Goal: Information Seeking & Learning: Learn about a topic

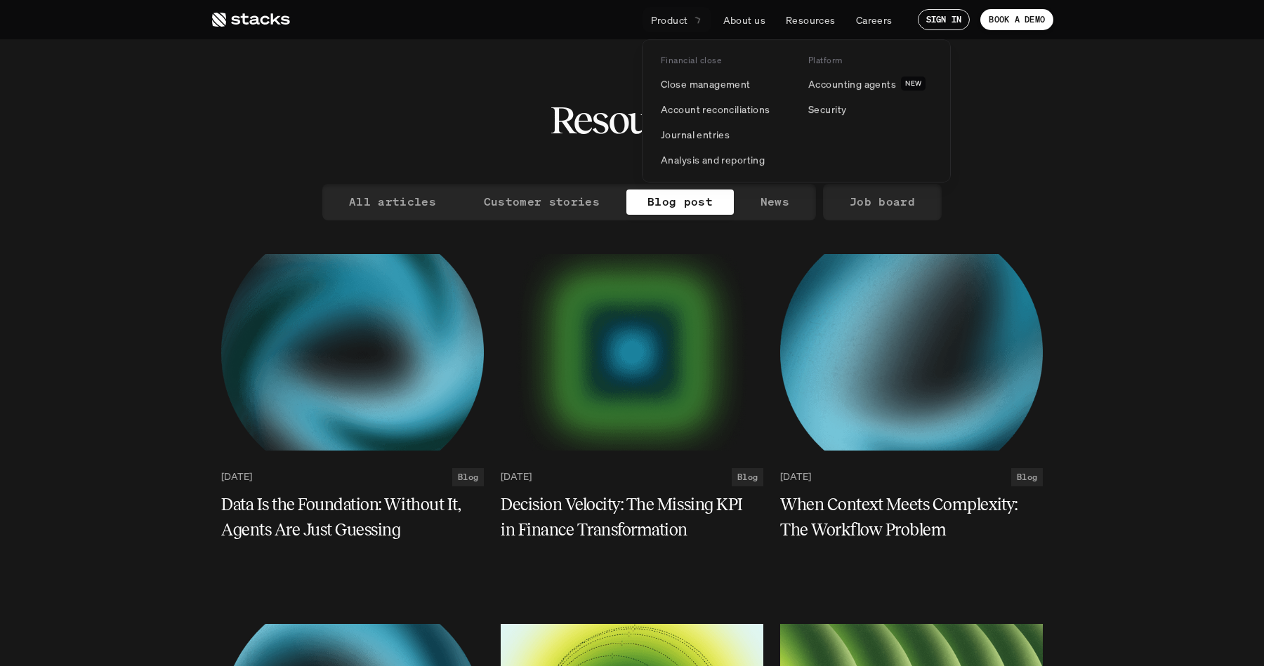
click at [685, 17] on p "Product" at bounding box center [669, 20] width 37 height 15
click at [833, 86] on p "Accounting agents" at bounding box center [852, 84] width 88 height 15
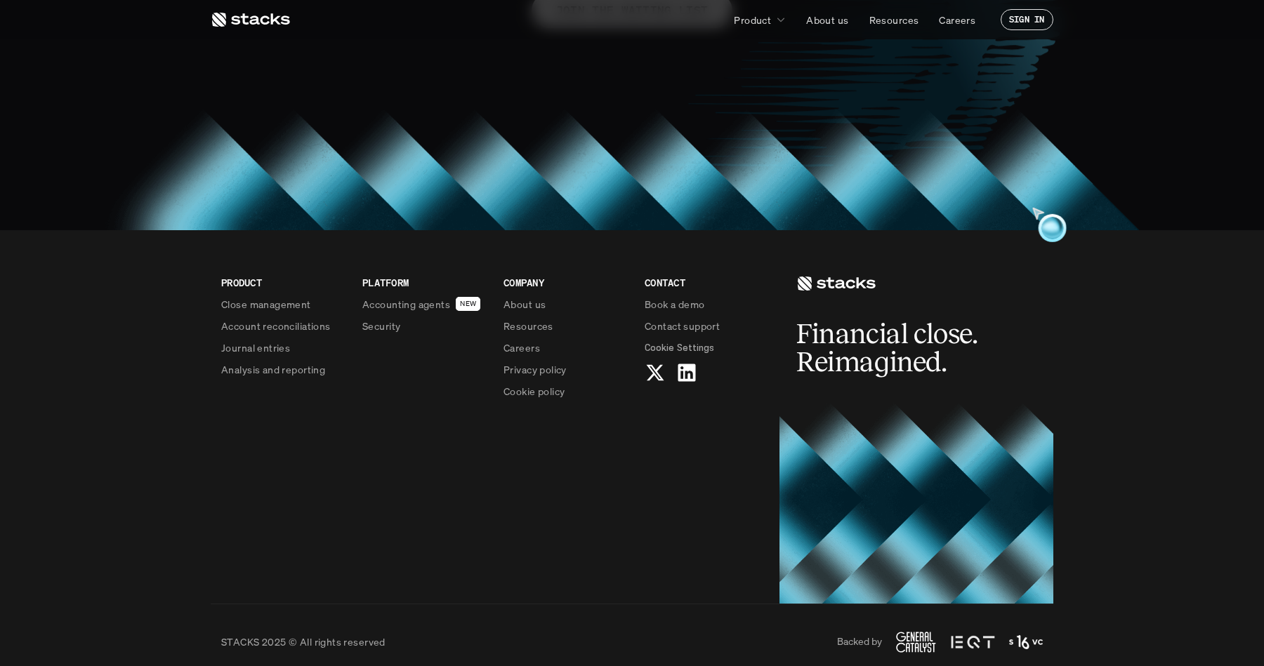
scroll to position [1220, 0]
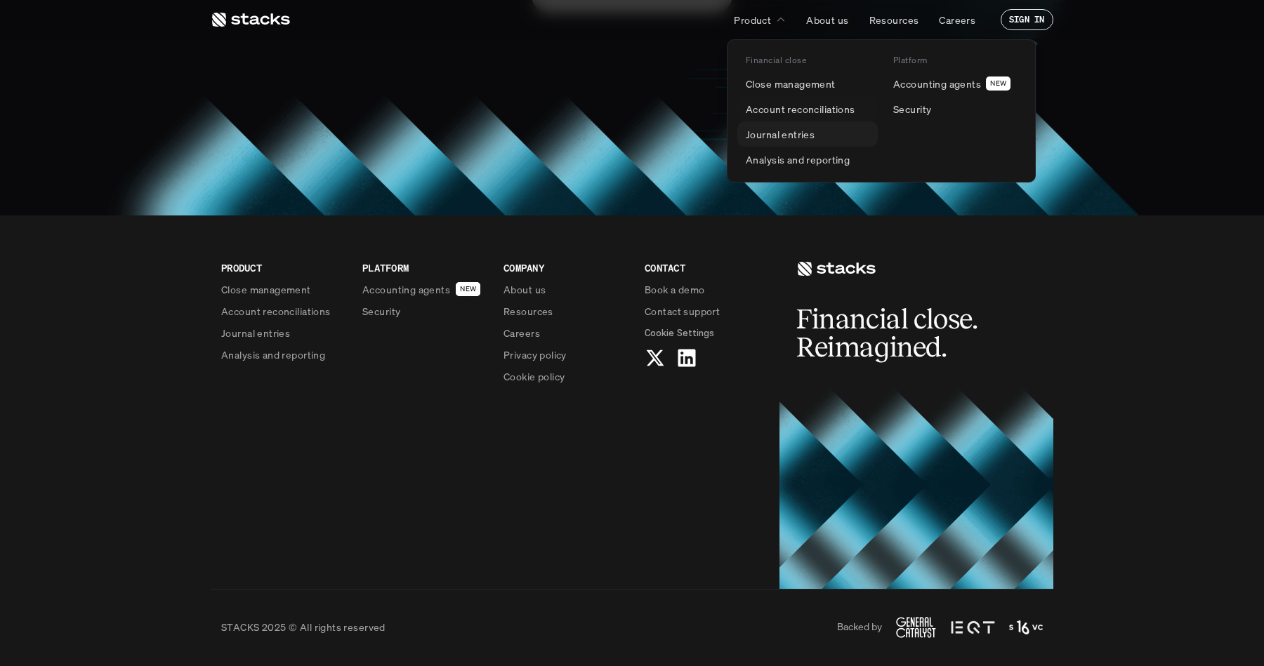
click at [788, 136] on p "Journal entries" at bounding box center [780, 134] width 69 height 15
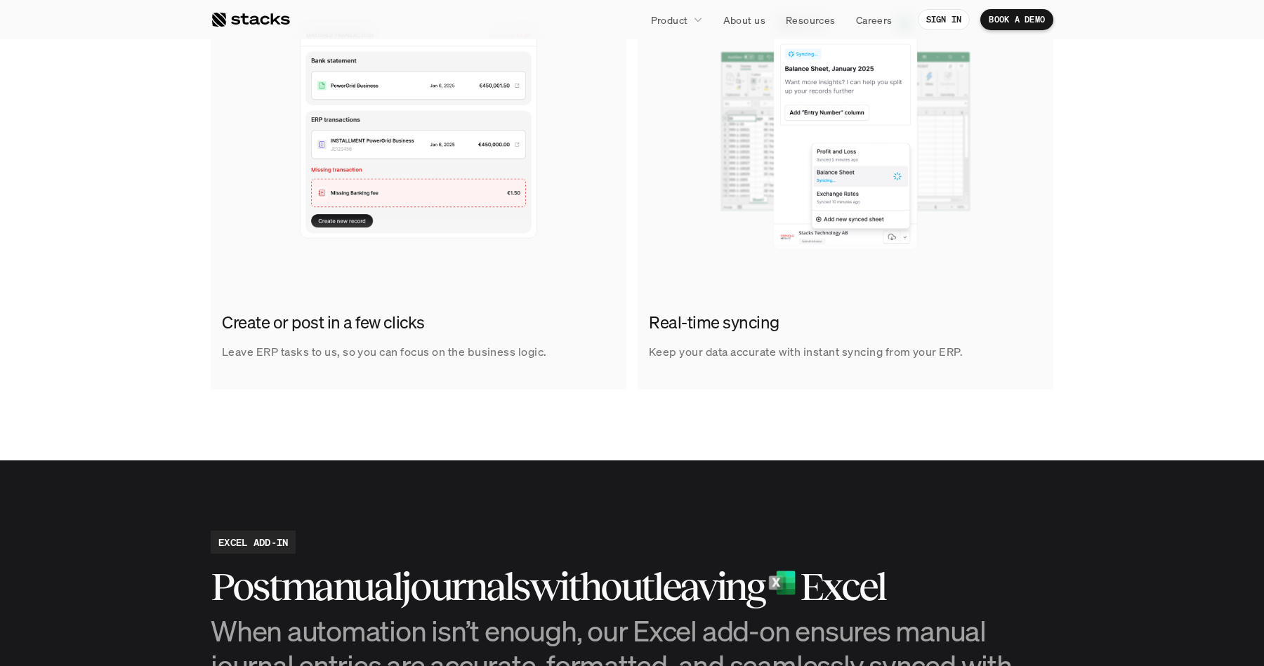
scroll to position [928, 0]
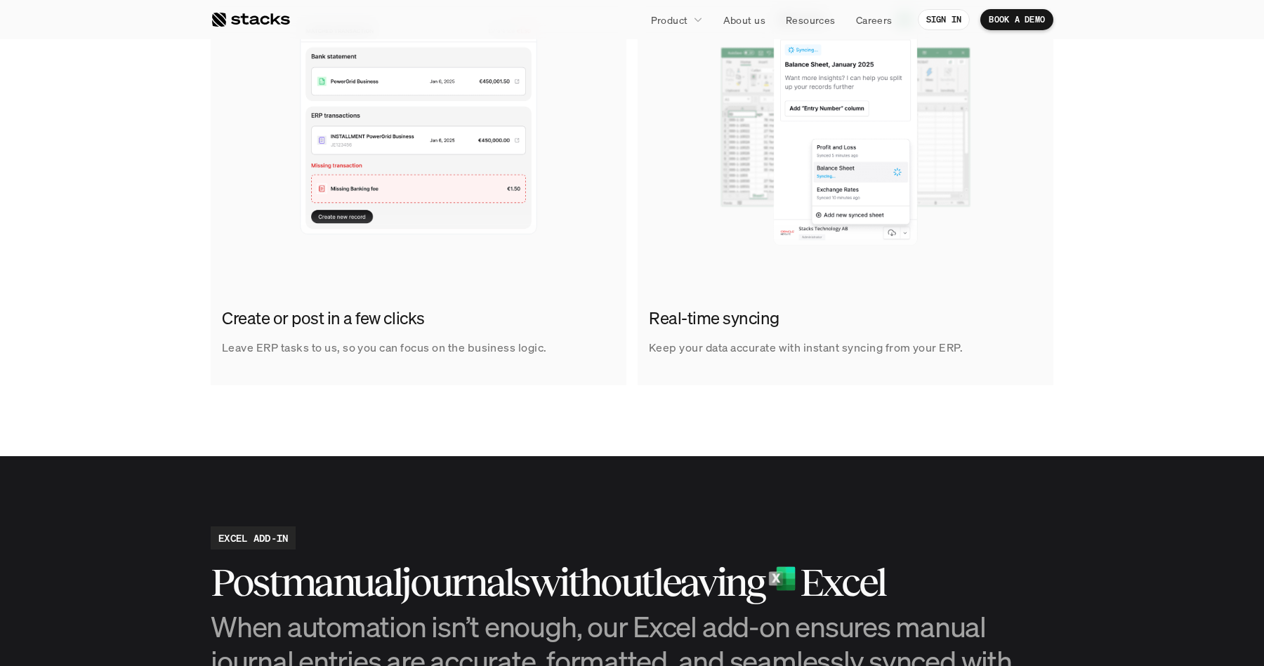
click at [418, 301] on div "Create or post in a few clicks Leave ERP tasks to us, so you can focus on the b…" at bounding box center [419, 332] width 416 height 73
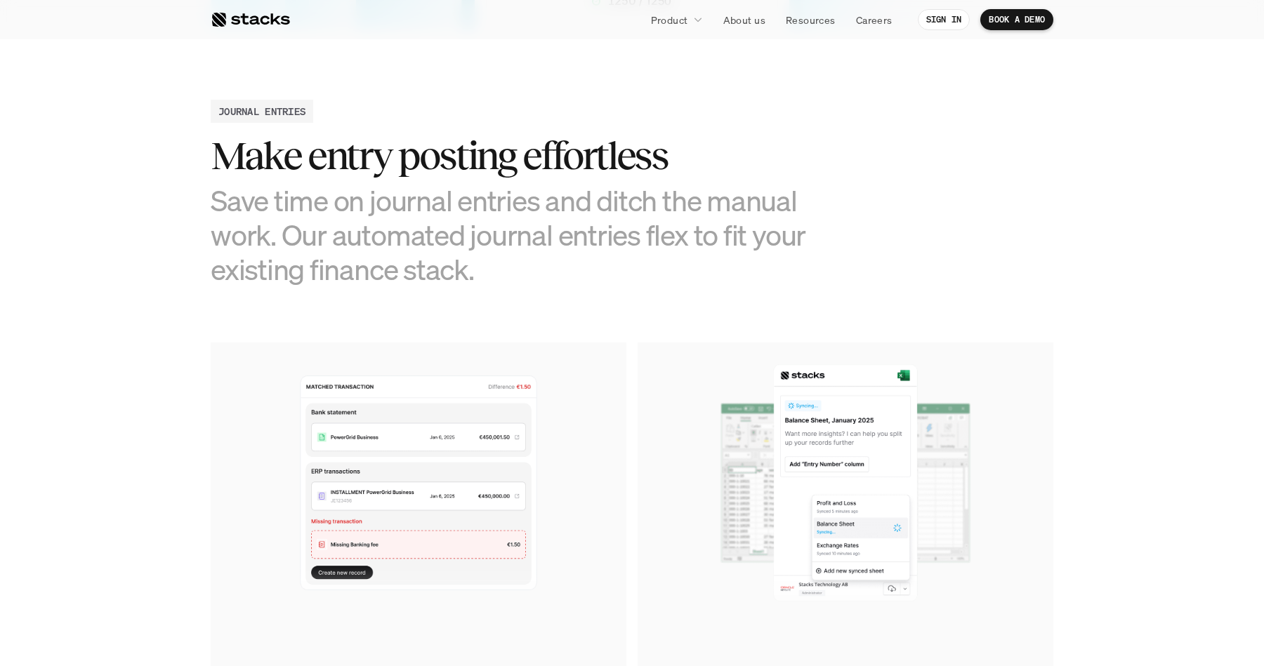
scroll to position [574, 0]
click at [808, 437] on img at bounding box center [845, 481] width 416 height 281
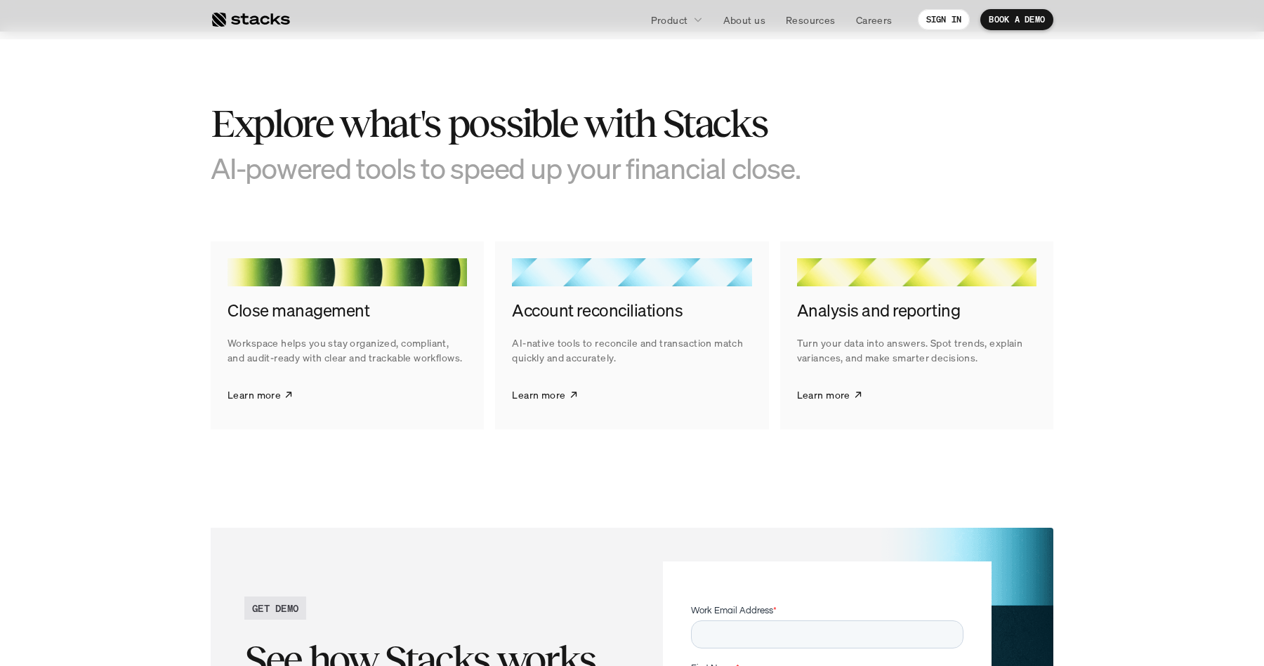
scroll to position [1998, 0]
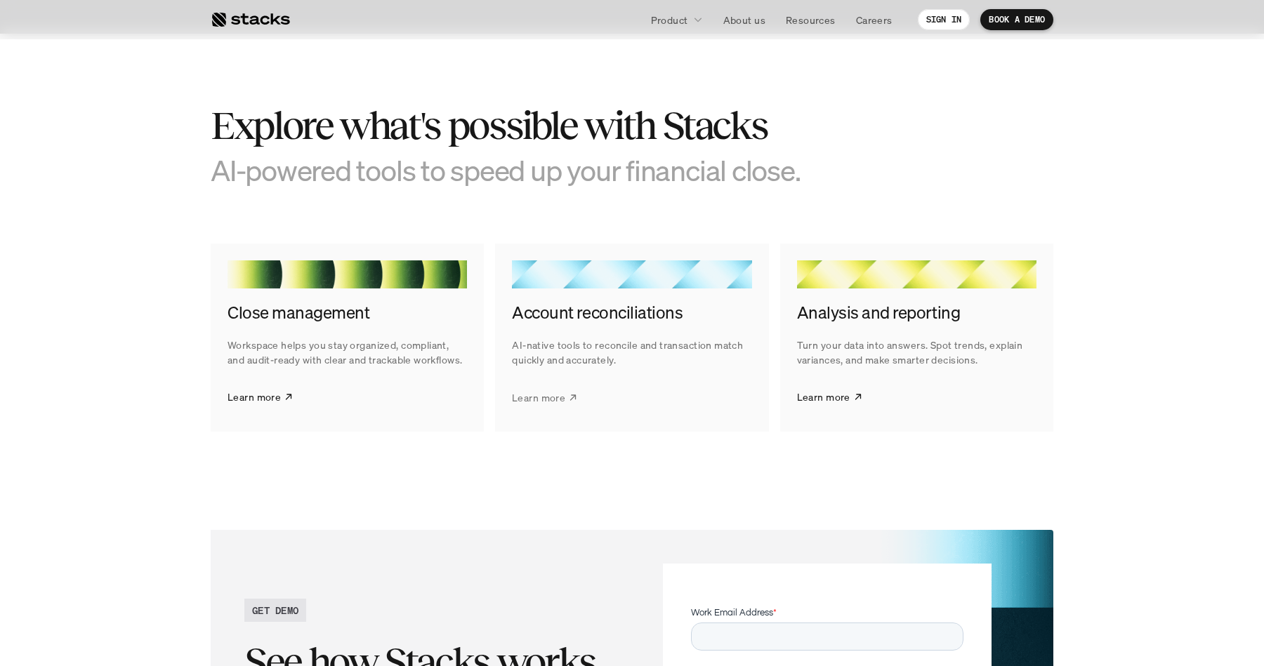
click at [555, 396] on p "Learn more" at bounding box center [538, 397] width 53 height 15
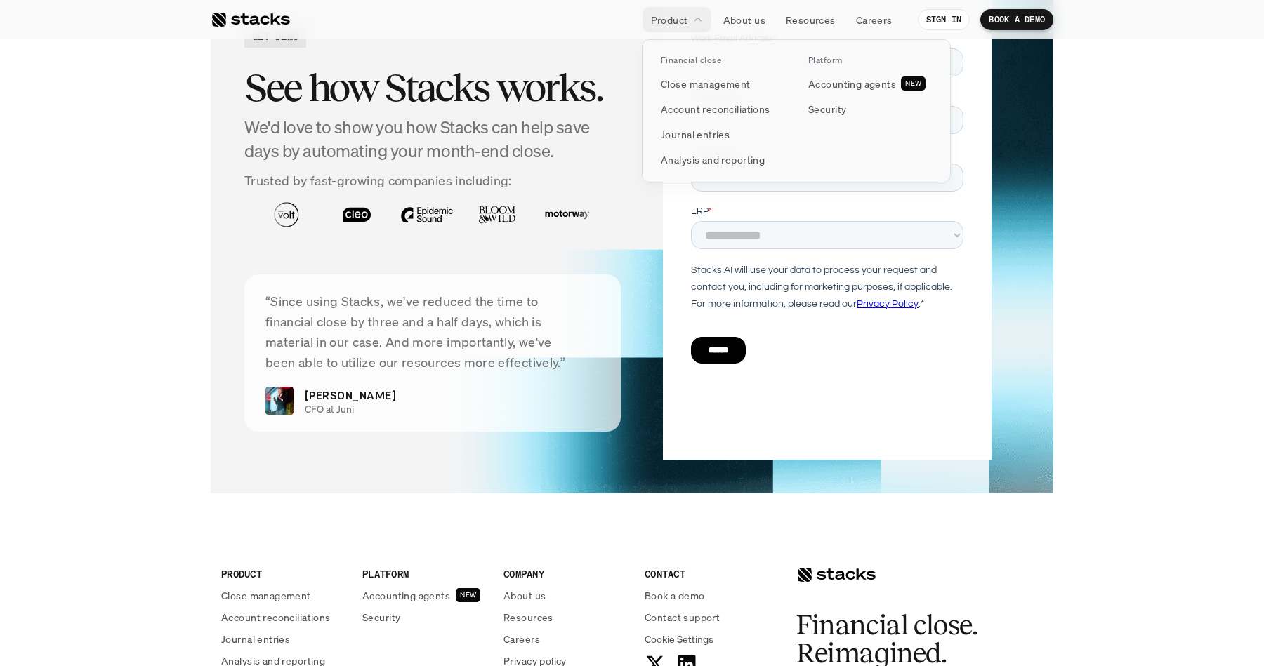
scroll to position [3413, 0]
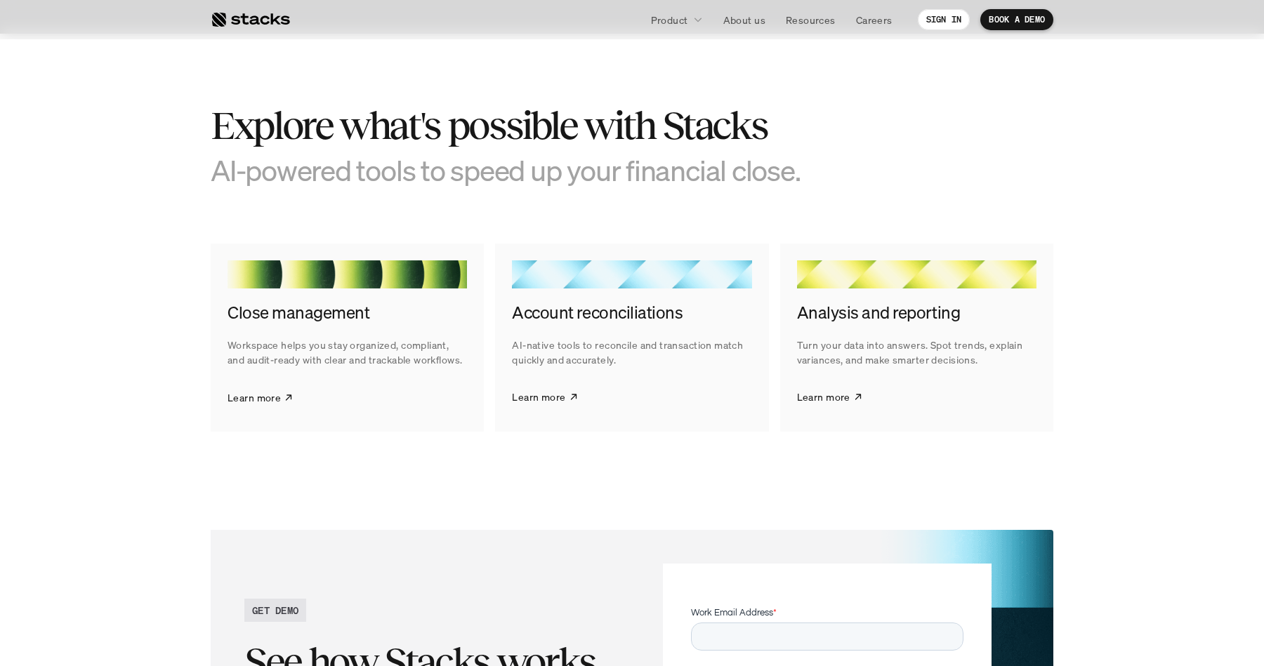
click at [261, 395] on p "Learn more" at bounding box center [253, 397] width 53 height 15
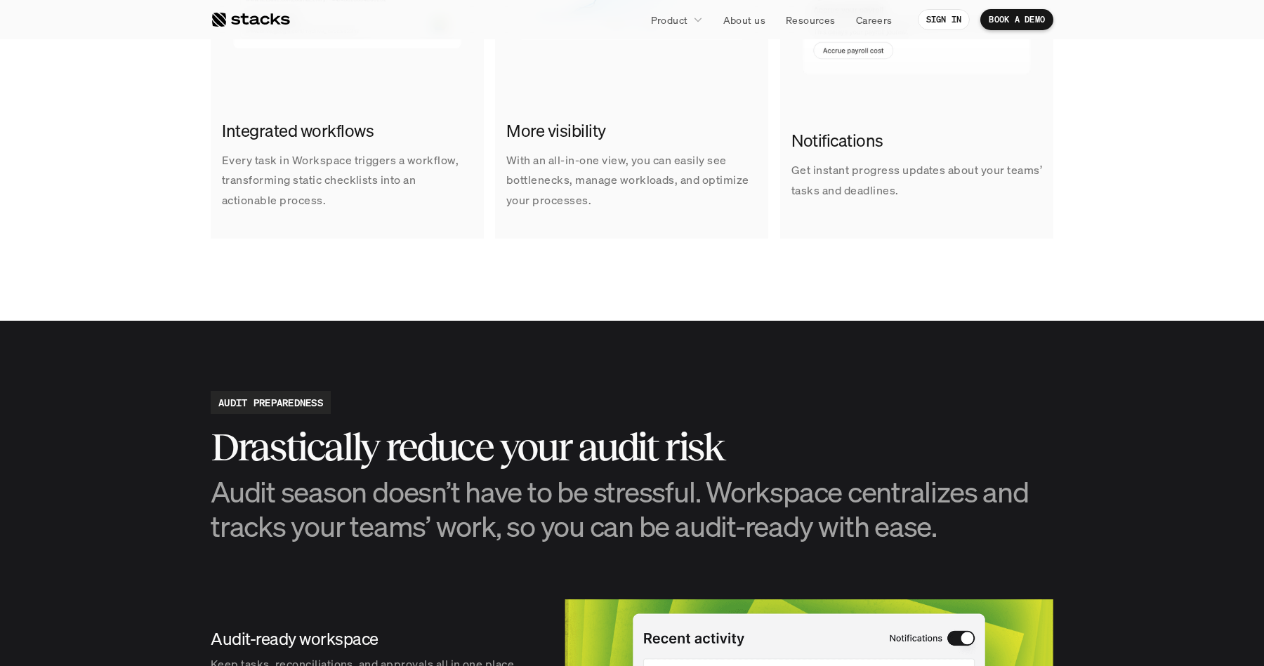
scroll to position [1242, 0]
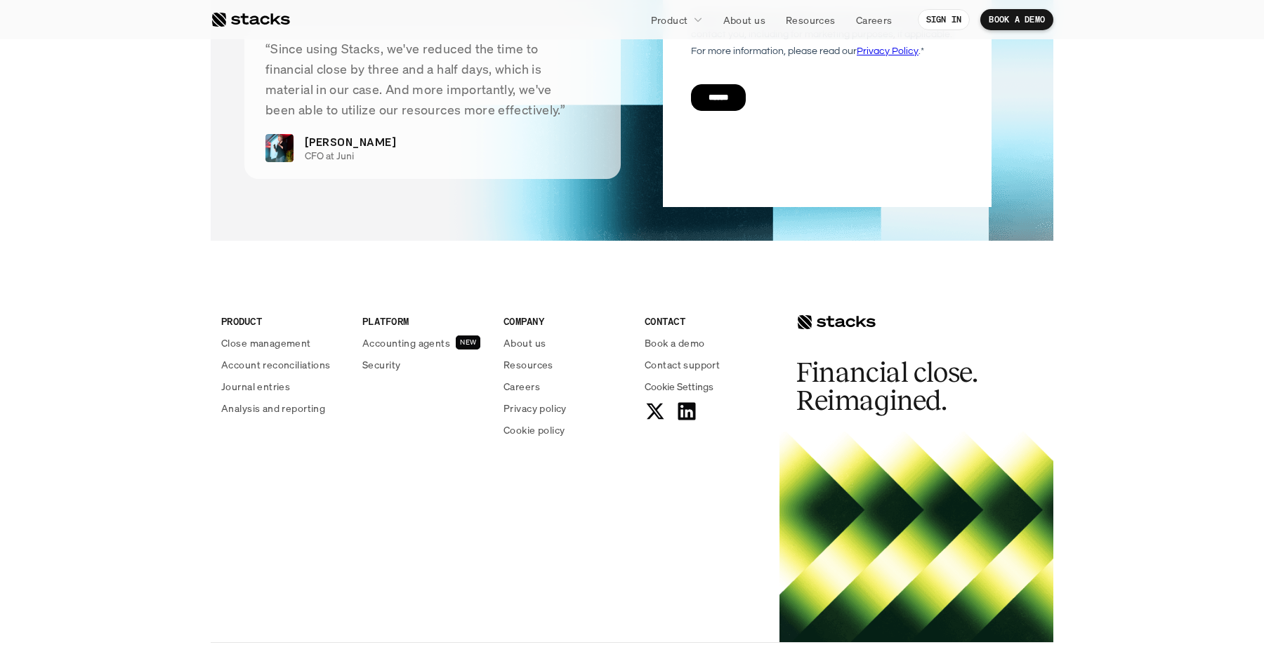
scroll to position [2879, 0]
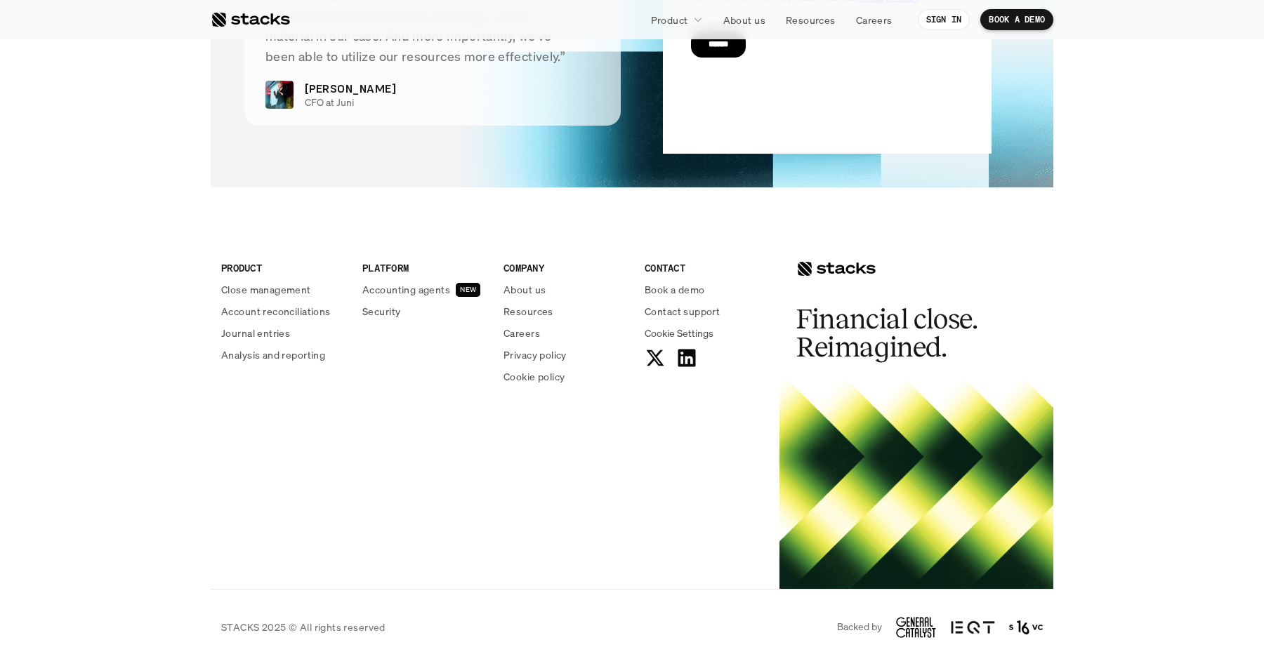
click at [409, 292] on p "Accounting agents" at bounding box center [406, 289] width 88 height 15
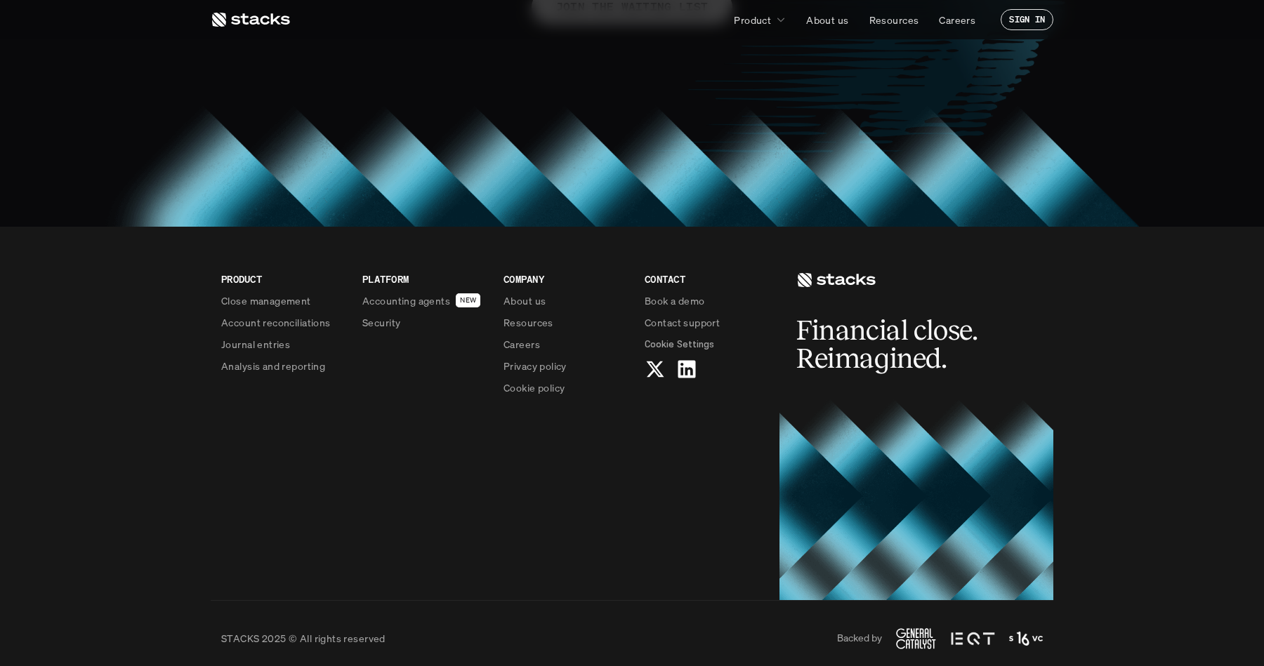
scroll to position [1220, 0]
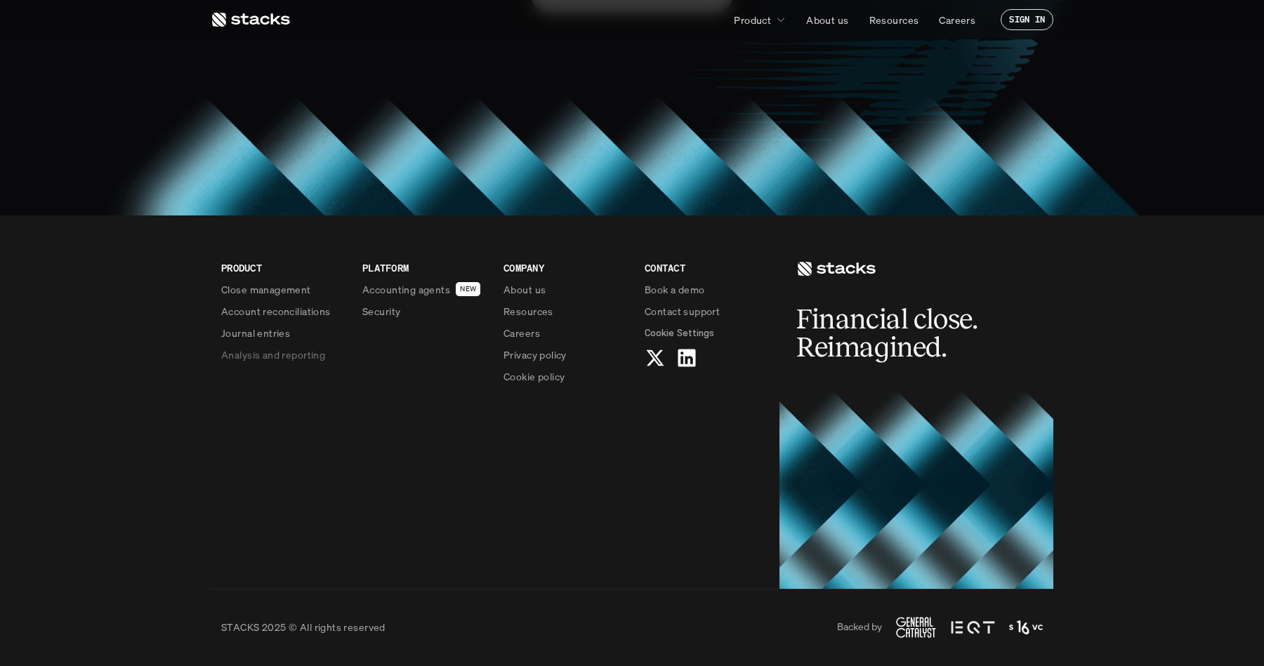
click at [281, 360] on p "Analysis and reporting" at bounding box center [273, 355] width 104 height 15
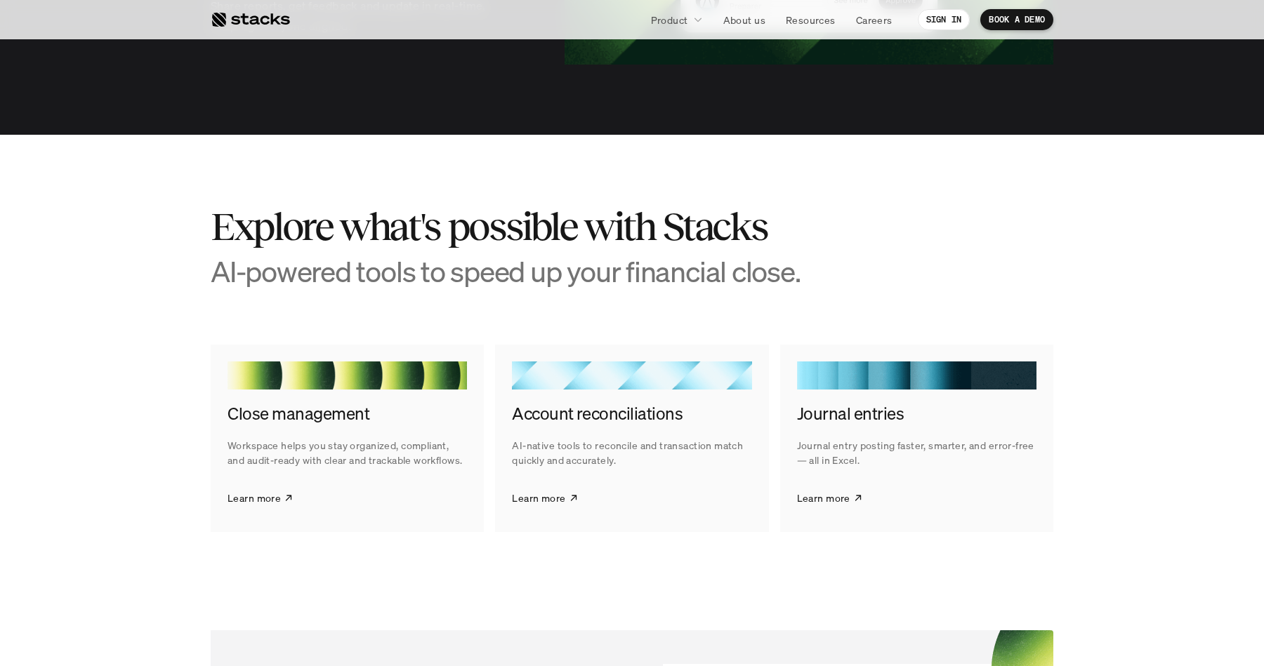
scroll to position [2601, 0]
